Goal: Information Seeking & Learning: Compare options

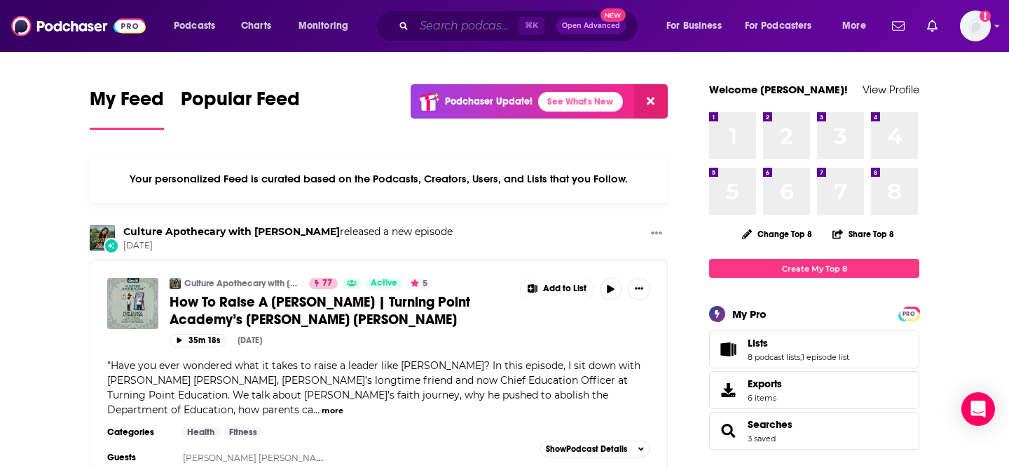
click at [466, 23] on input "Search podcasts, credits, & more..." at bounding box center [466, 26] width 104 height 22
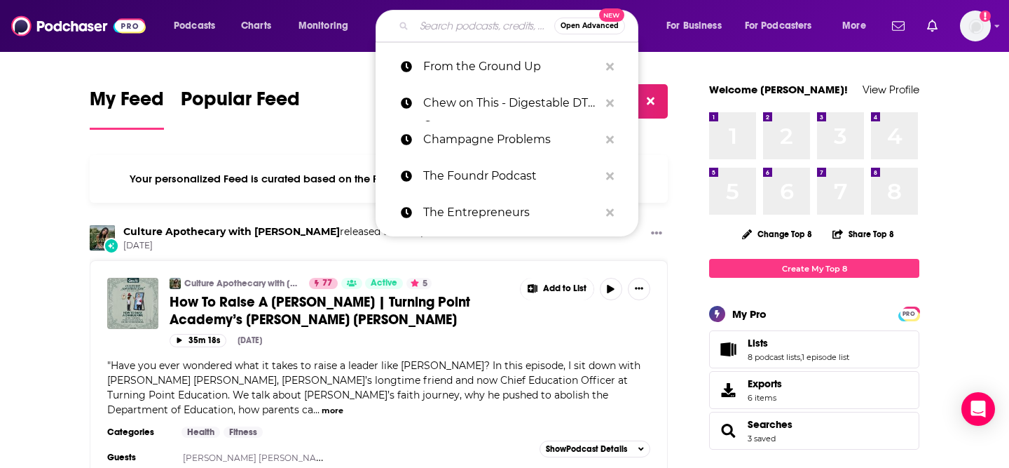
paste input "WeGotGoals by aSweatLife"
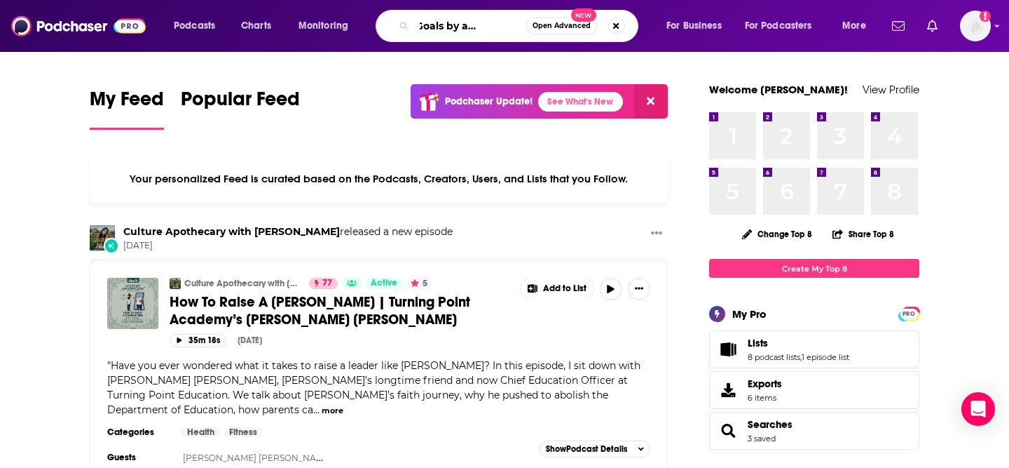
type input "WeGotGoals by aSweatLife"
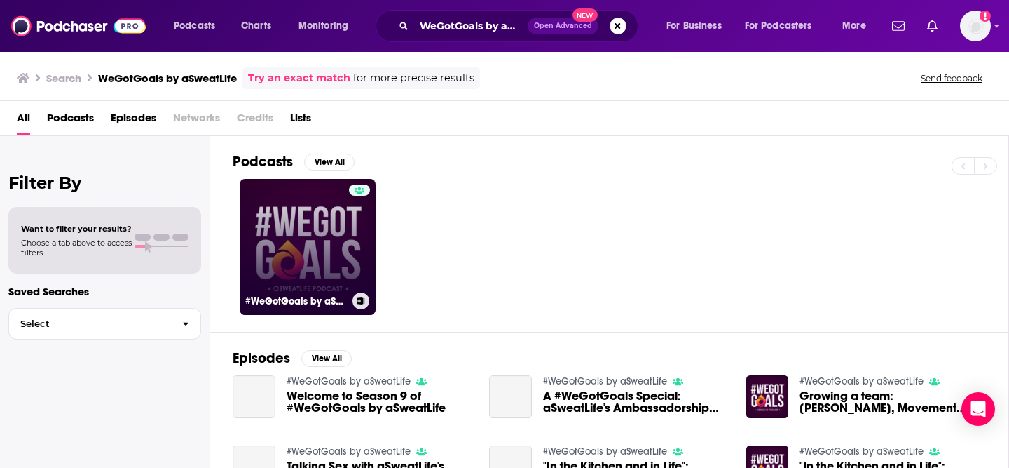
click at [320, 252] on link "#WeGotGoals by aSweatLife" at bounding box center [308, 247] width 136 height 136
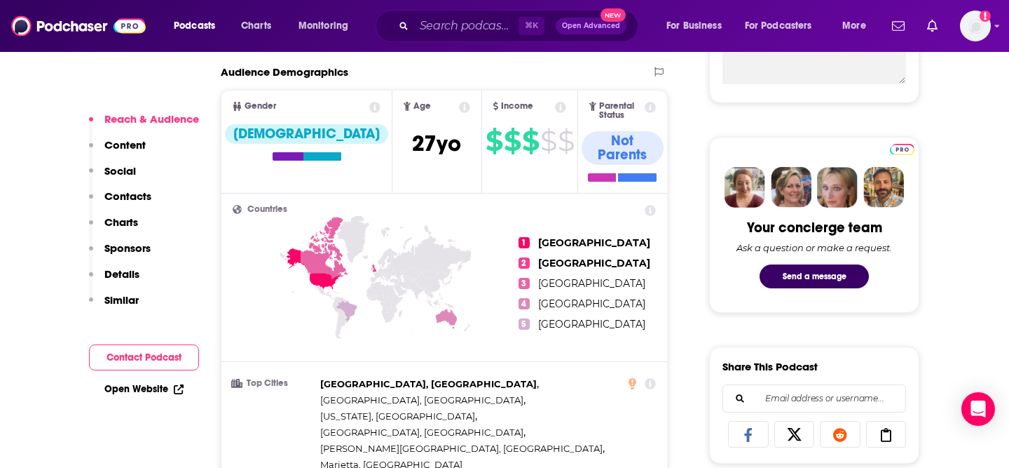
scroll to position [332, 0]
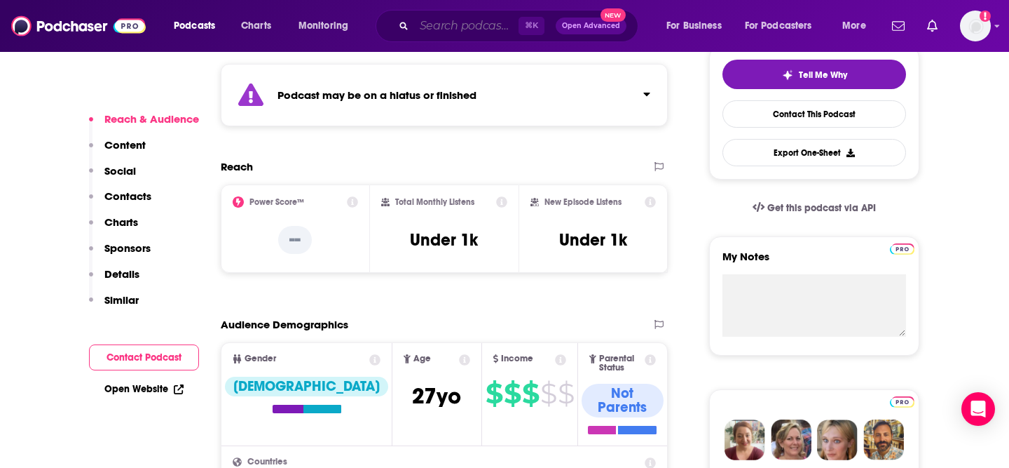
click at [463, 34] on input "Search podcasts, credits, & more..." at bounding box center [466, 26] width 104 height 22
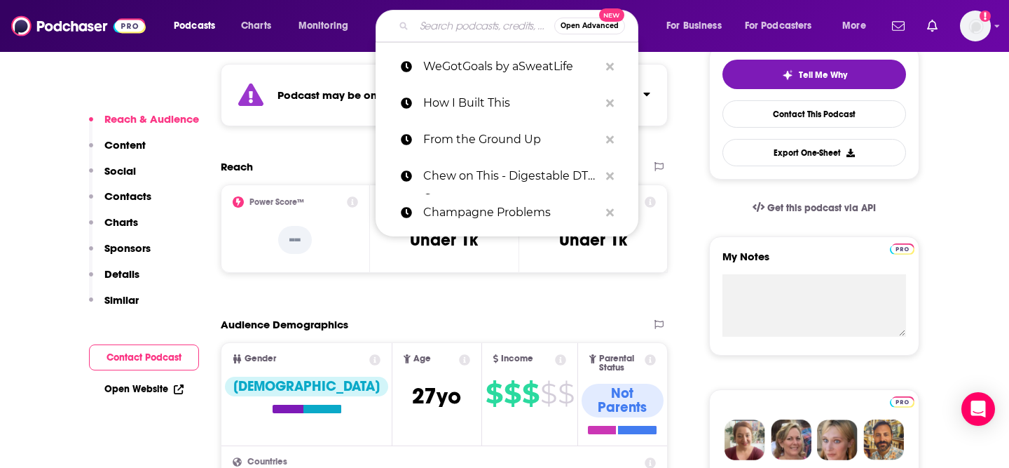
click at [463, 34] on input "Search podcasts, credits, & more..." at bounding box center [484, 26] width 140 height 22
paste input "The POZCAST: Decoding Success with [PERSON_NAME]"
type input "The POZCAST: Decoding Success with [PERSON_NAME]"
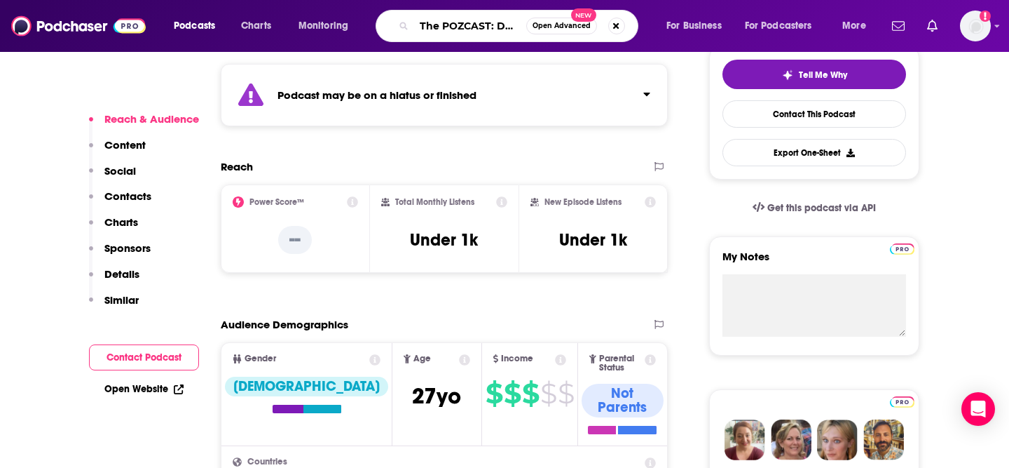
scroll to position [0, 168]
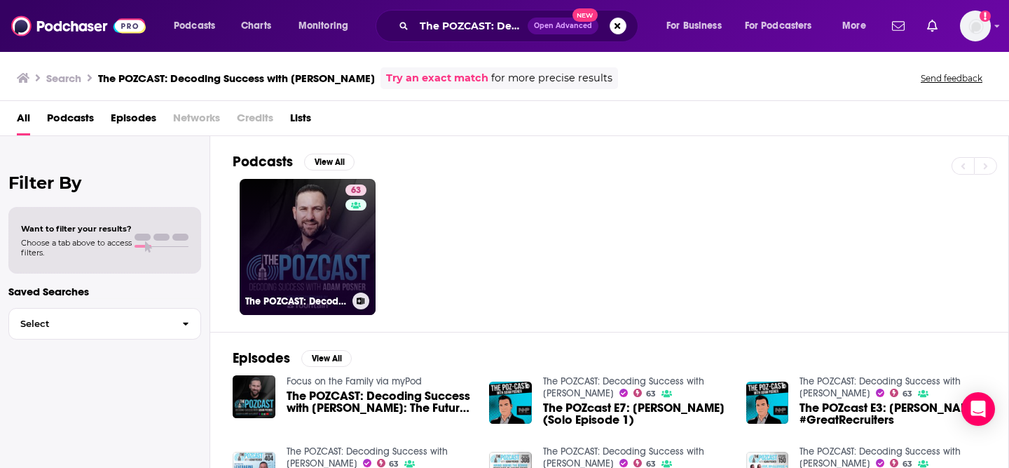
click at [314, 264] on link "63 The POZCAST: Decoding Success with [PERSON_NAME]" at bounding box center [308, 247] width 136 height 136
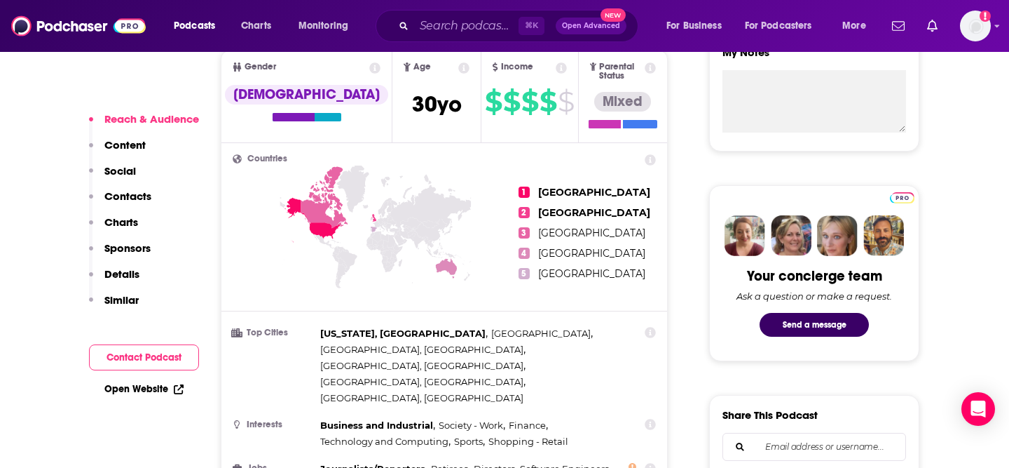
scroll to position [392, 0]
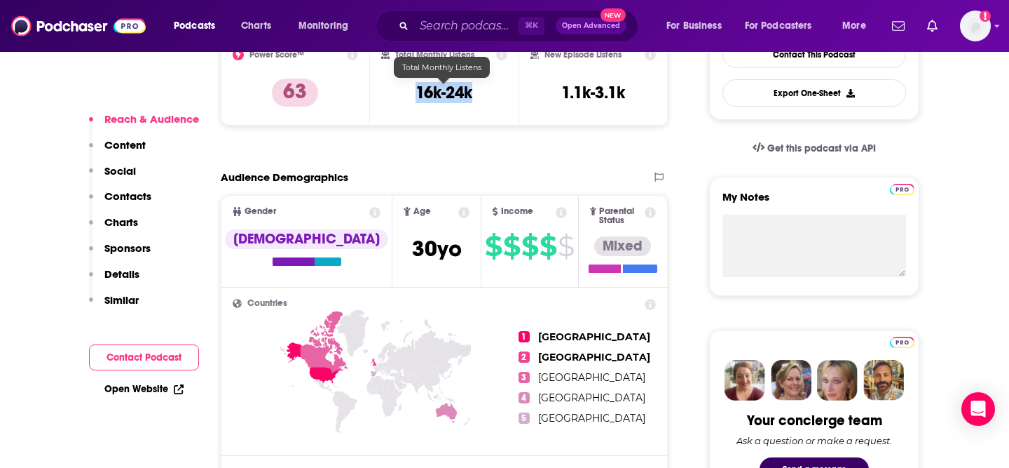
drag, startPoint x: 491, startPoint y: 86, endPoint x: 414, endPoint y: 91, distance: 76.6
click at [414, 91] on div "Total Monthly Listens 16k-24k" at bounding box center [444, 81] width 127 height 64
copy h3 "16k-24k"
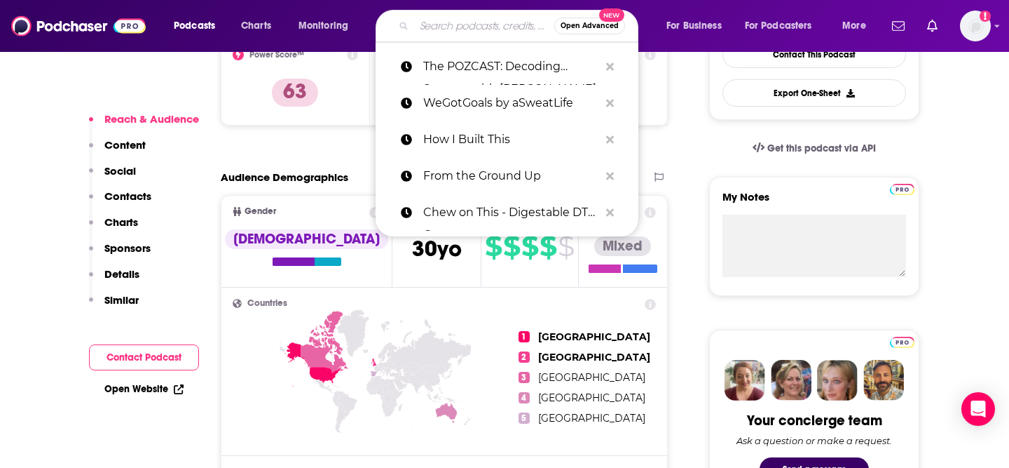
click at [479, 25] on input "Search podcasts, credits, & more..." at bounding box center [484, 26] width 140 height 22
paste input "The Modern Retail Podcast"
type input "The Modern Retail Podcast"
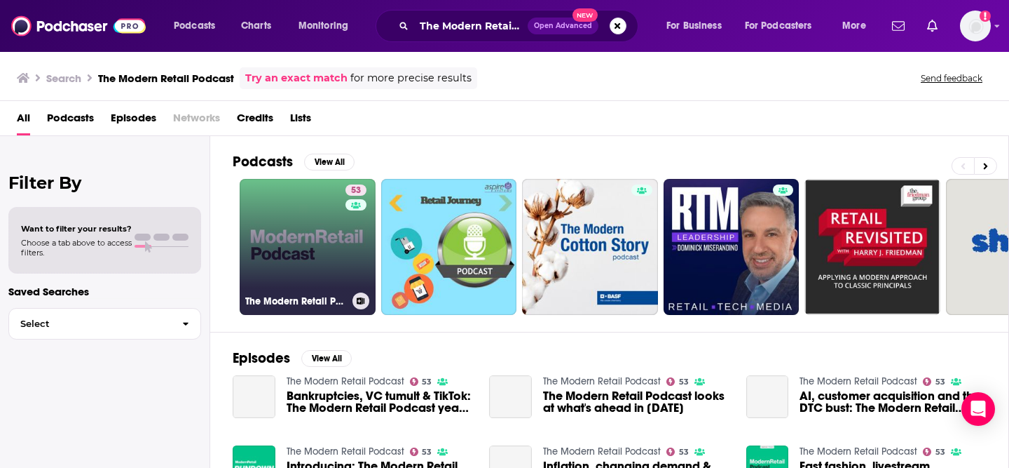
click at [354, 247] on div "53" at bounding box center [358, 238] width 25 height 108
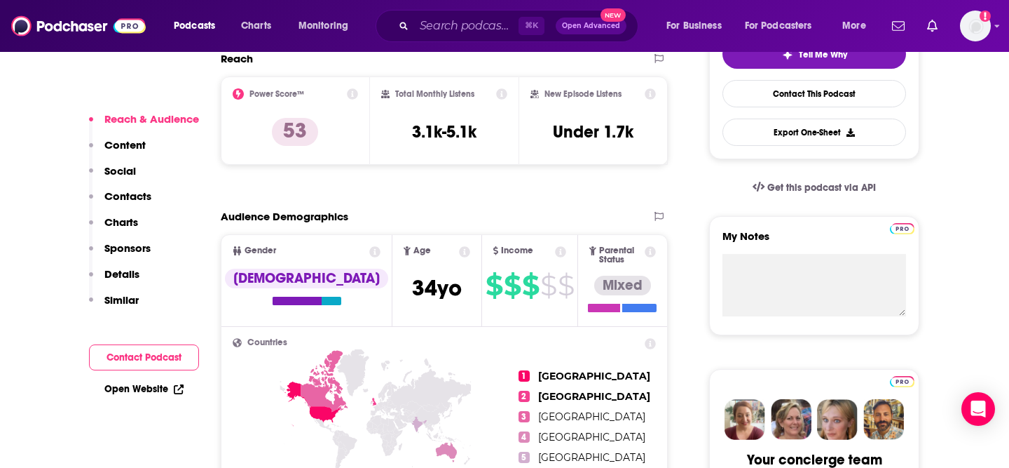
scroll to position [360, 0]
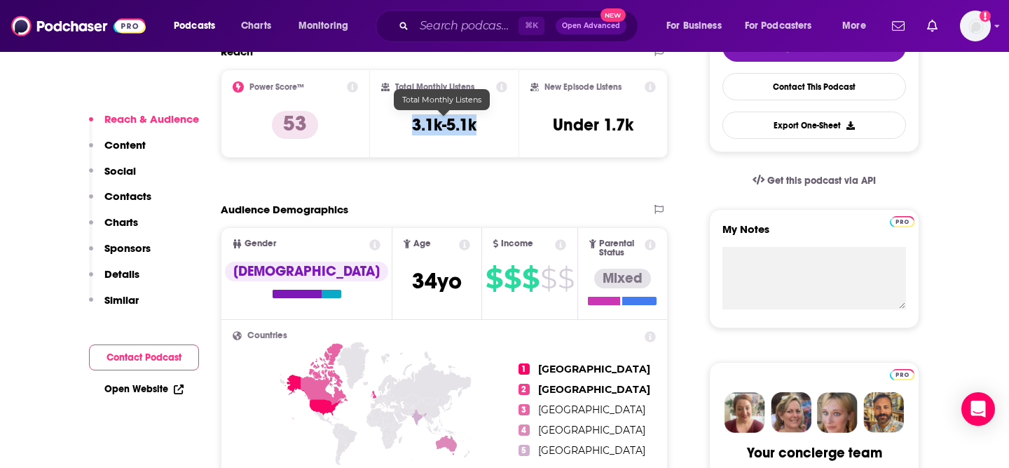
drag, startPoint x: 492, startPoint y: 121, endPoint x: 407, endPoint y: 121, distance: 85.5
click at [407, 121] on div "Total Monthly Listens 3.1k-5.1k" at bounding box center [444, 113] width 127 height 64
copy h3 "3.1k-5.1k"
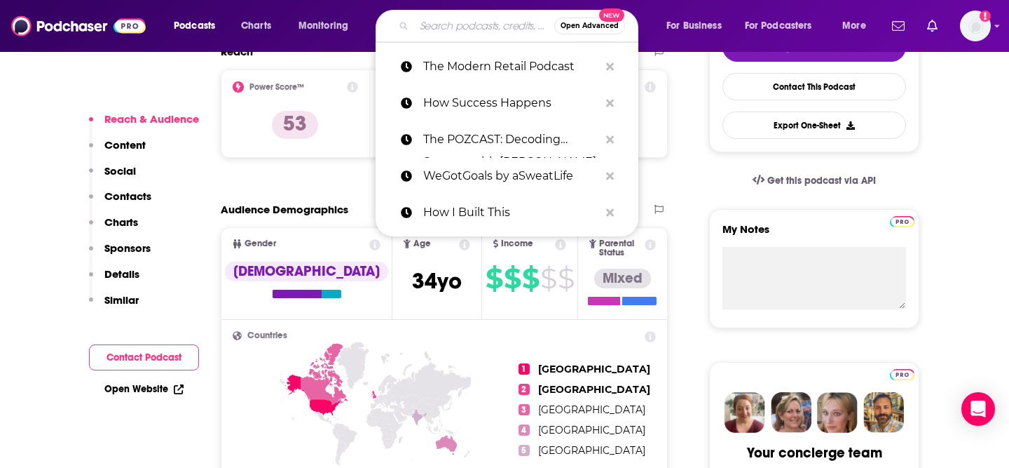
click at [486, 32] on input "Search podcasts, credits, & more..." at bounding box center [484, 26] width 140 height 22
paste input "The [PERSON_NAME] Show"
type input "The [PERSON_NAME] Show"
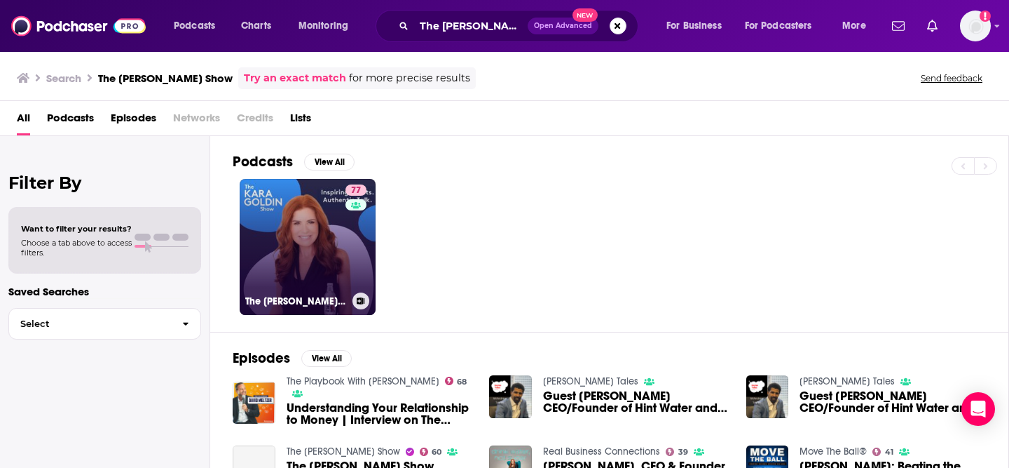
click at [337, 241] on link "77 The [PERSON_NAME] Show" at bounding box center [308, 247] width 136 height 136
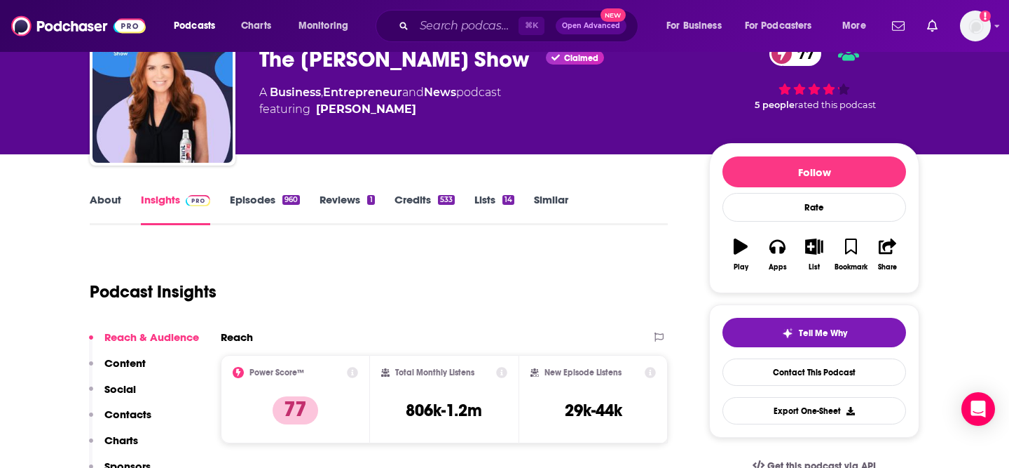
scroll to position [268, 0]
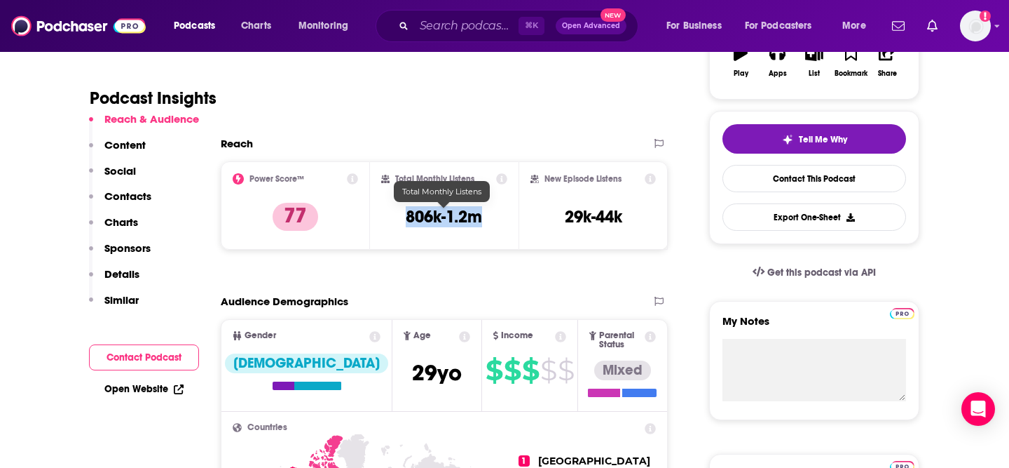
drag, startPoint x: 484, startPoint y: 216, endPoint x: 407, endPoint y: 219, distance: 77.2
click at [407, 220] on div "Total Monthly Listens 806k-1.2m" at bounding box center [444, 205] width 127 height 64
copy h3 "806k-1.2m"
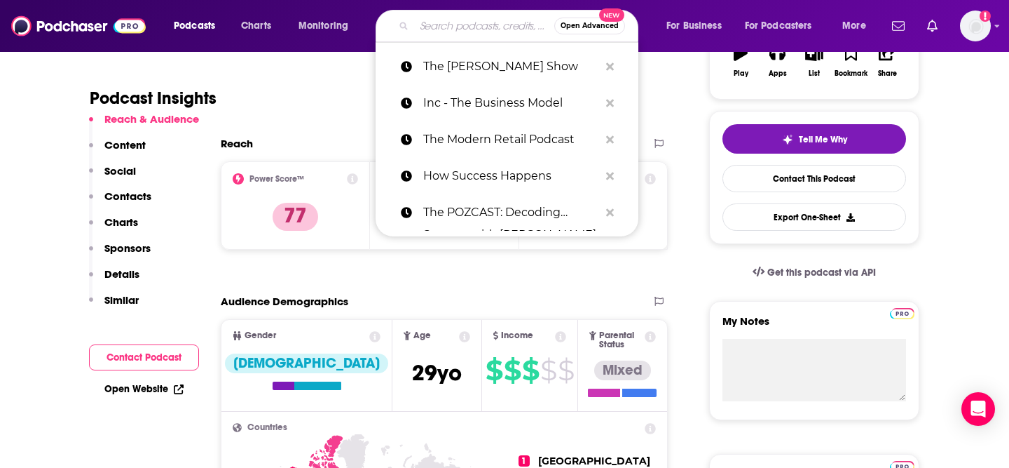
click at [474, 25] on input "Search podcasts, credits, & more..." at bounding box center [484, 26] width 140 height 22
paste input "The [PERSON_NAME] Podcast"
type input "The [PERSON_NAME] Podcast"
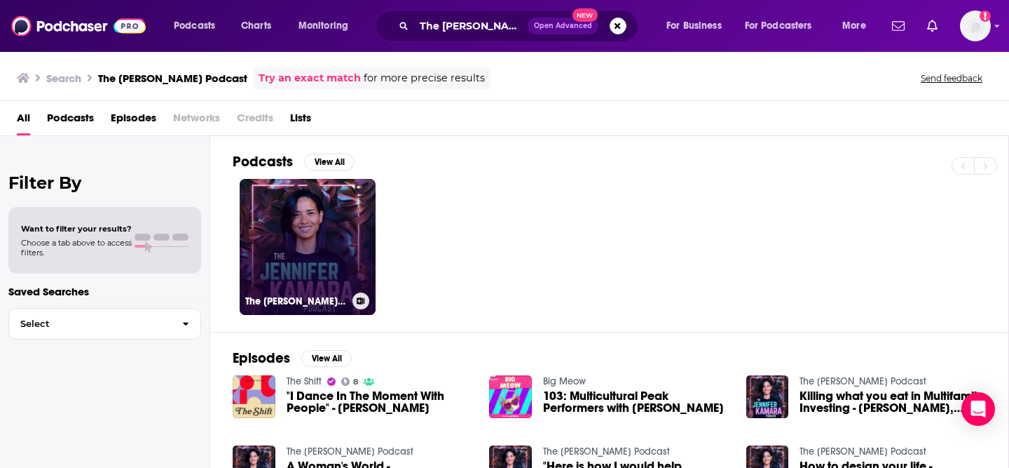
click at [339, 220] on link "The [PERSON_NAME] Podcast" at bounding box center [308, 247] width 136 height 136
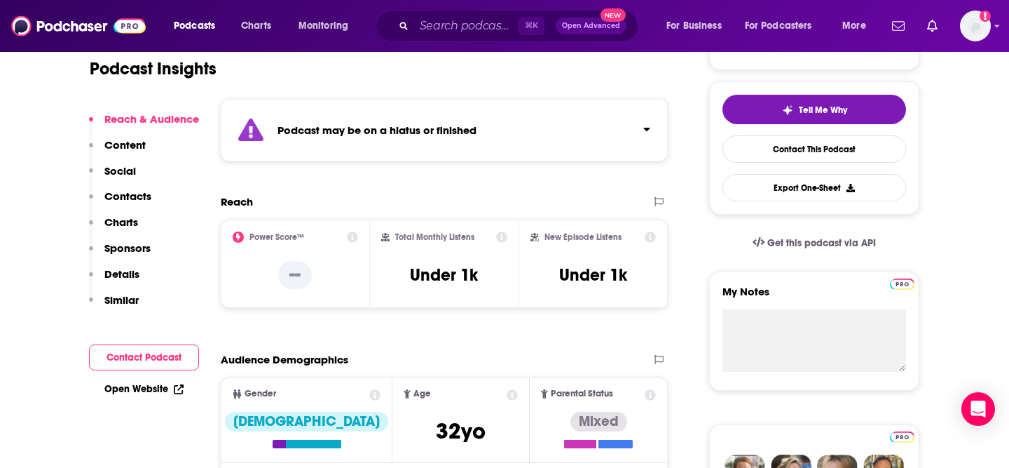
scroll to position [298, 0]
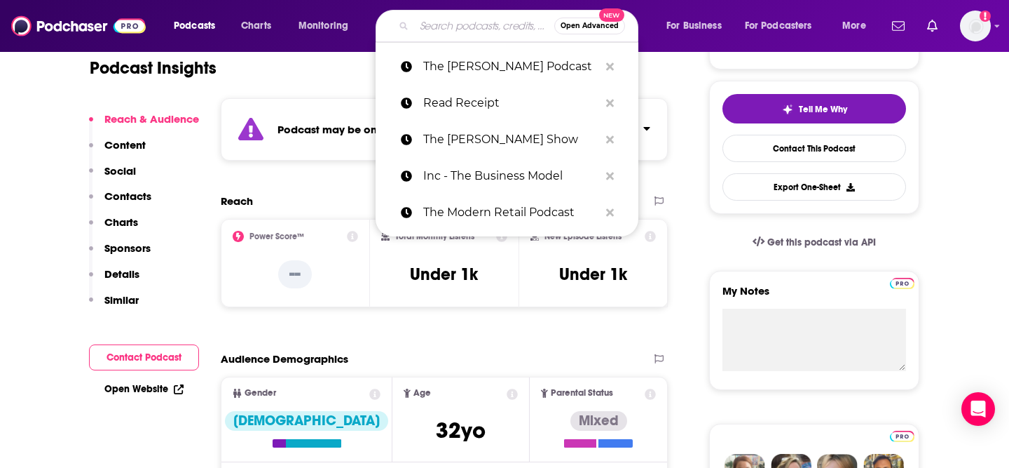
click at [481, 31] on input "Search podcasts, credits, & more..." at bounding box center [484, 26] width 140 height 22
paste input "The Foundr Podcast"
type input "The Foundr Podcast"
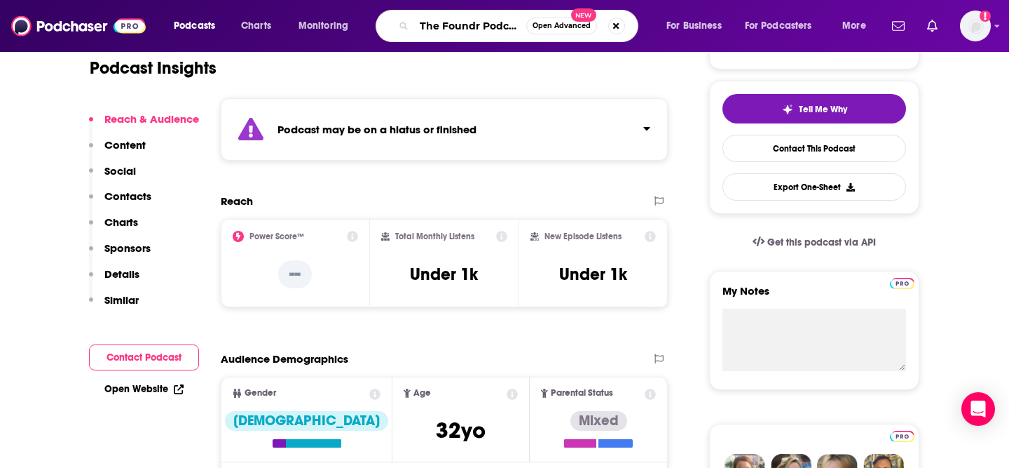
scroll to position [0, 4]
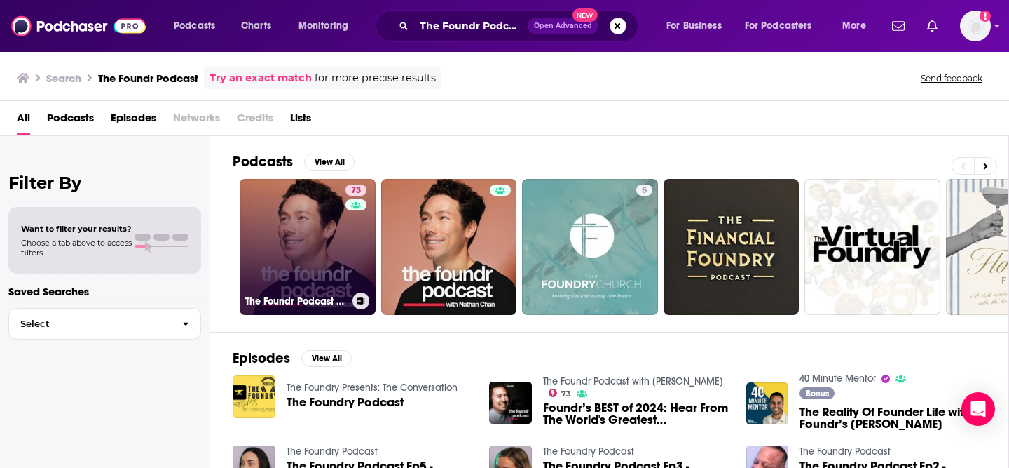
click at [294, 251] on link "73 The Foundr Podcast with [PERSON_NAME]" at bounding box center [308, 247] width 136 height 136
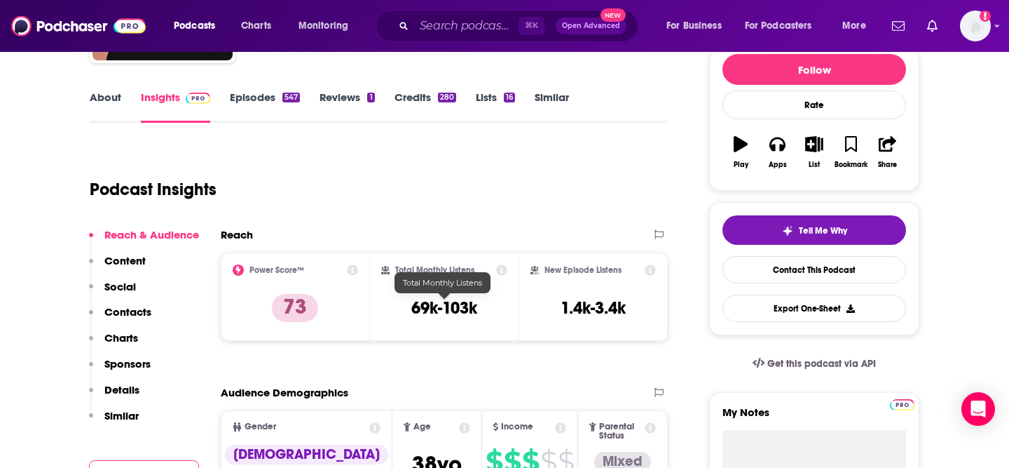
scroll to position [288, 0]
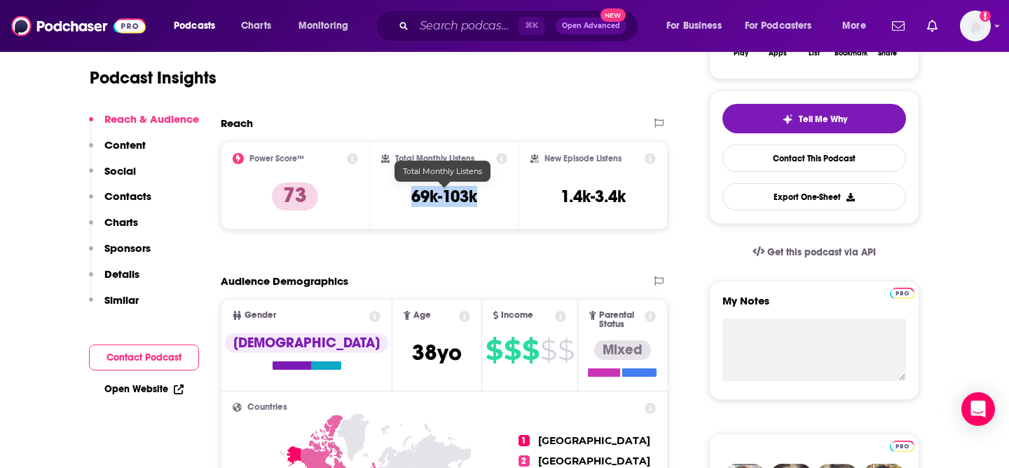
drag, startPoint x: 489, startPoint y: 195, endPoint x: 400, endPoint y: 195, distance: 89.0
click at [400, 195] on div "Total Monthly Listens 69k-103k" at bounding box center [444, 185] width 127 height 64
copy h3 "69k-103k"
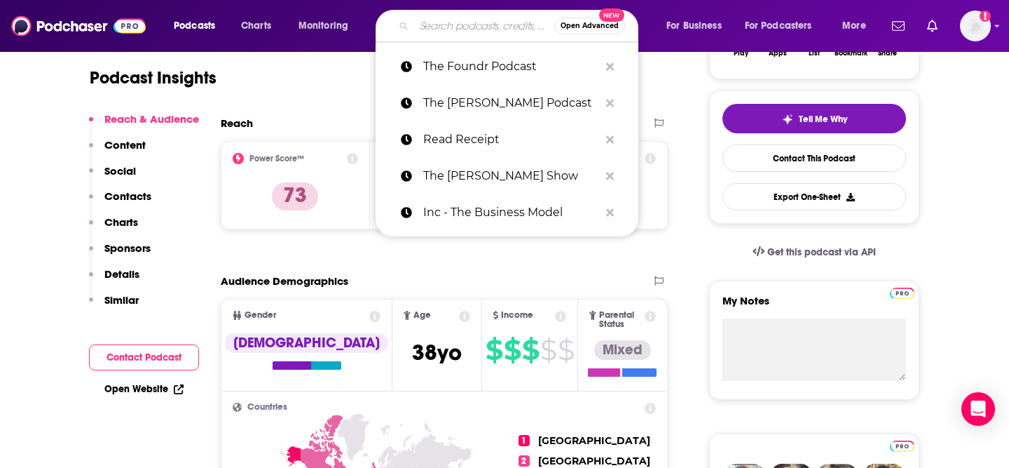
click at [466, 22] on input "Search podcasts, credits, & more..." at bounding box center [484, 26] width 140 height 22
paste input "The Entrepreneurs podcast"
type input "The Entrepreneurs podcast"
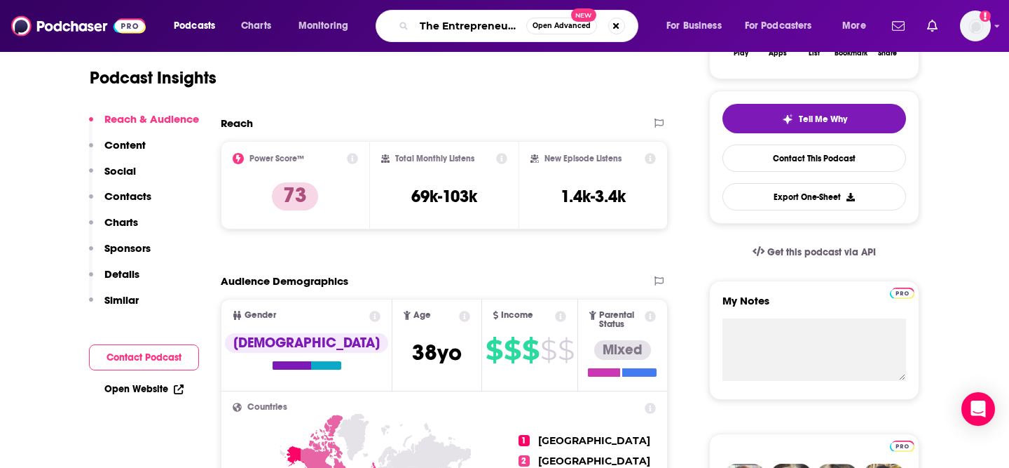
scroll to position [0, 41]
